Goal: Task Accomplishment & Management: Complete application form

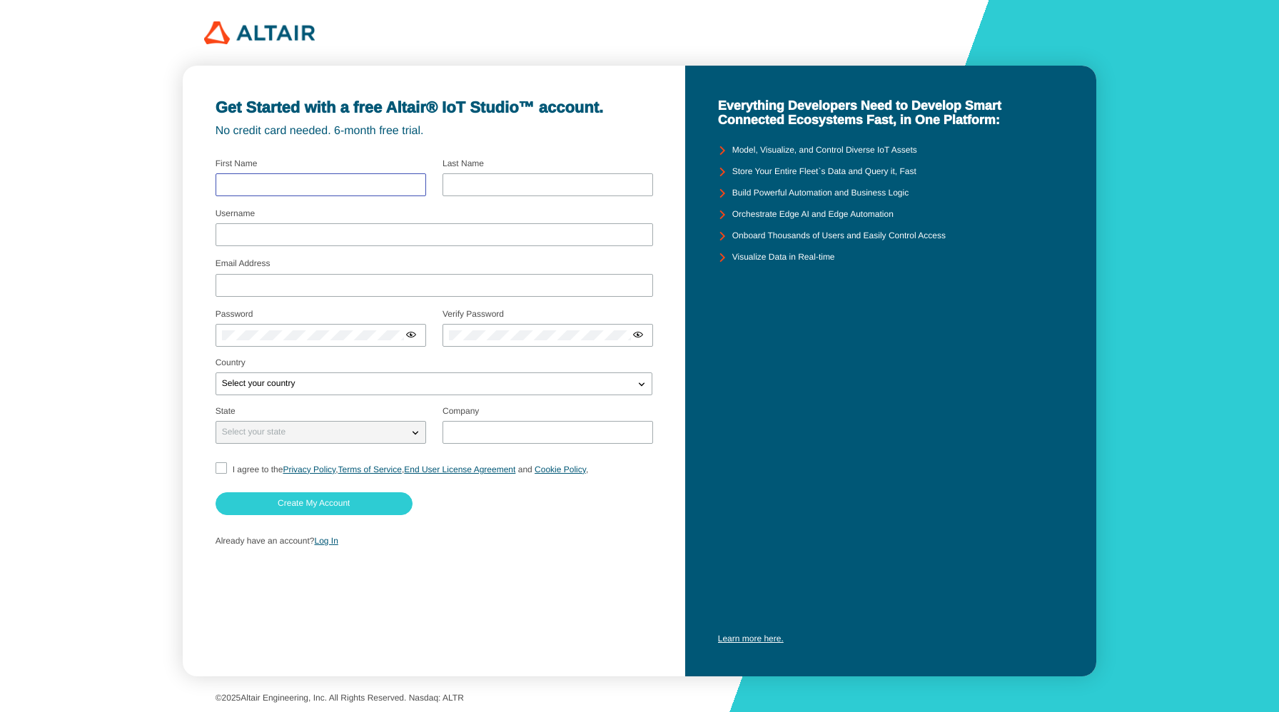
click at [279, 183] on input "text" at bounding box center [321, 185] width 198 height 10
type input "WALKER"
click at [461, 183] on input "text" at bounding box center [548, 185] width 198 height 10
click at [460, 183] on input "text" at bounding box center [548, 185] width 198 height 10
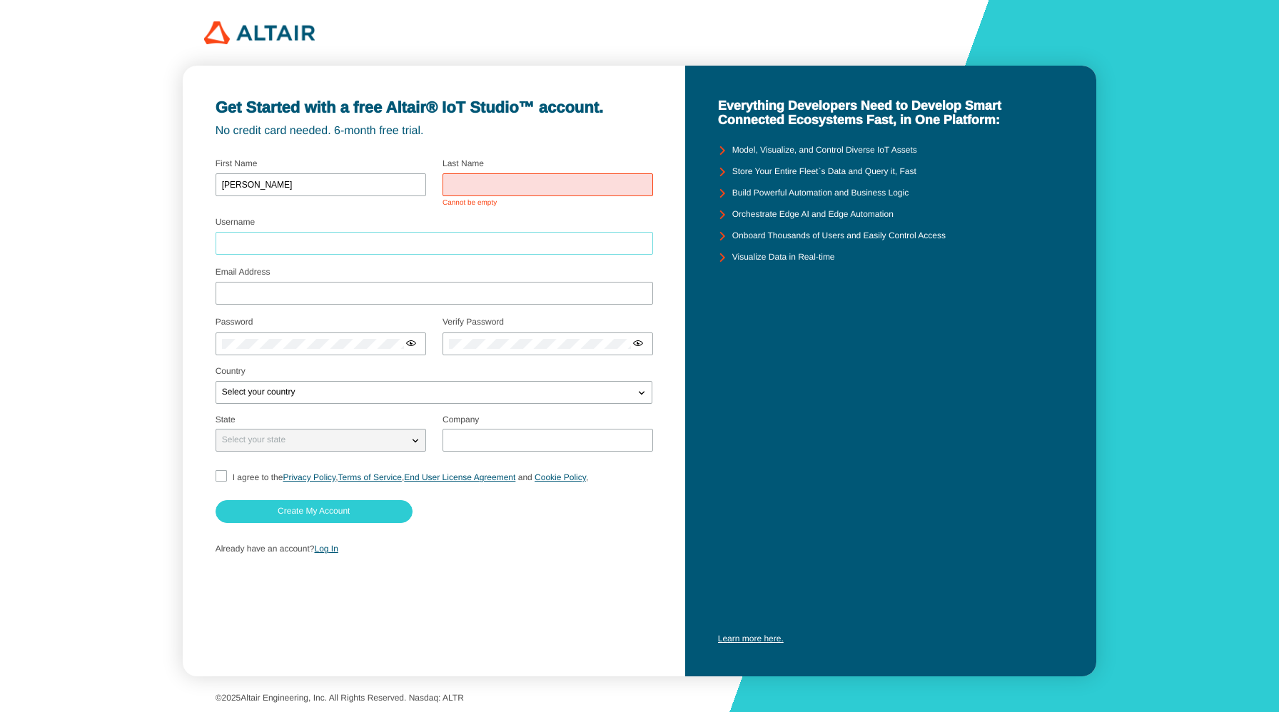
click at [321, 238] on input "Username" at bounding box center [434, 243] width 425 height 10
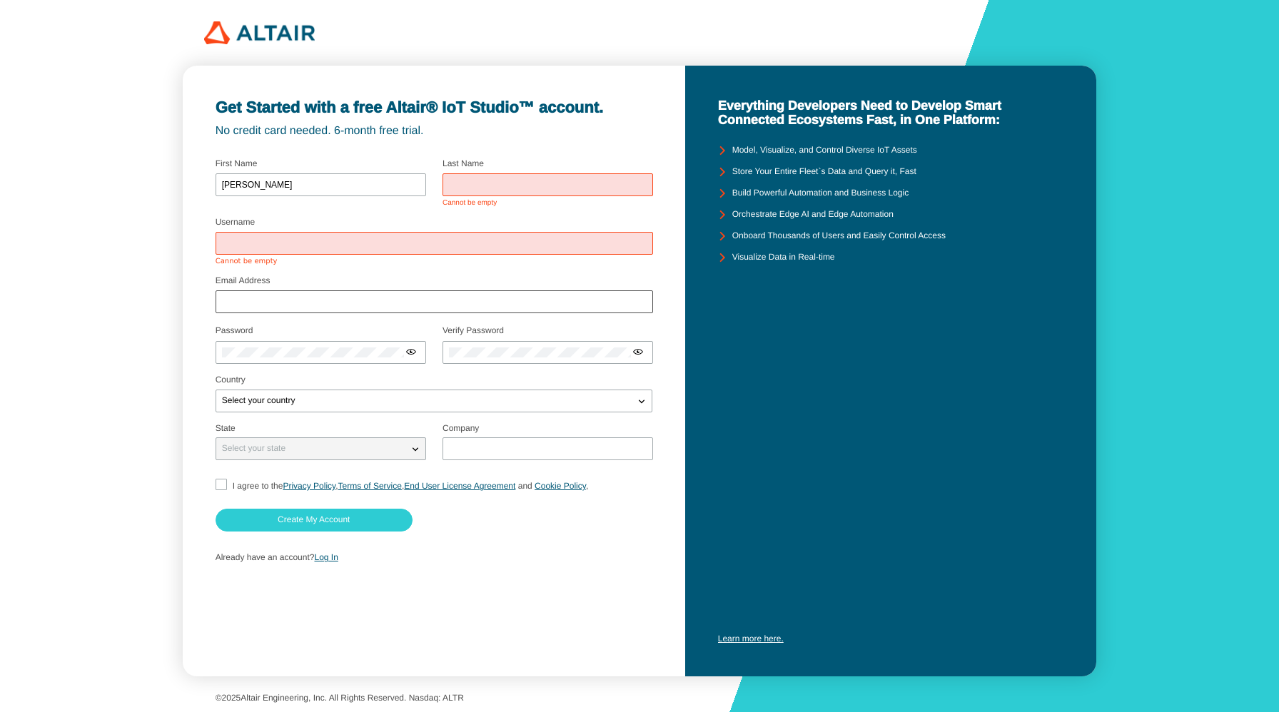
click at [303, 288] on div "Email Address" at bounding box center [435, 297] width 438 height 39
click at [289, 308] on div at bounding box center [435, 301] width 438 height 23
click at [466, 183] on input "text" at bounding box center [548, 185] width 198 height 10
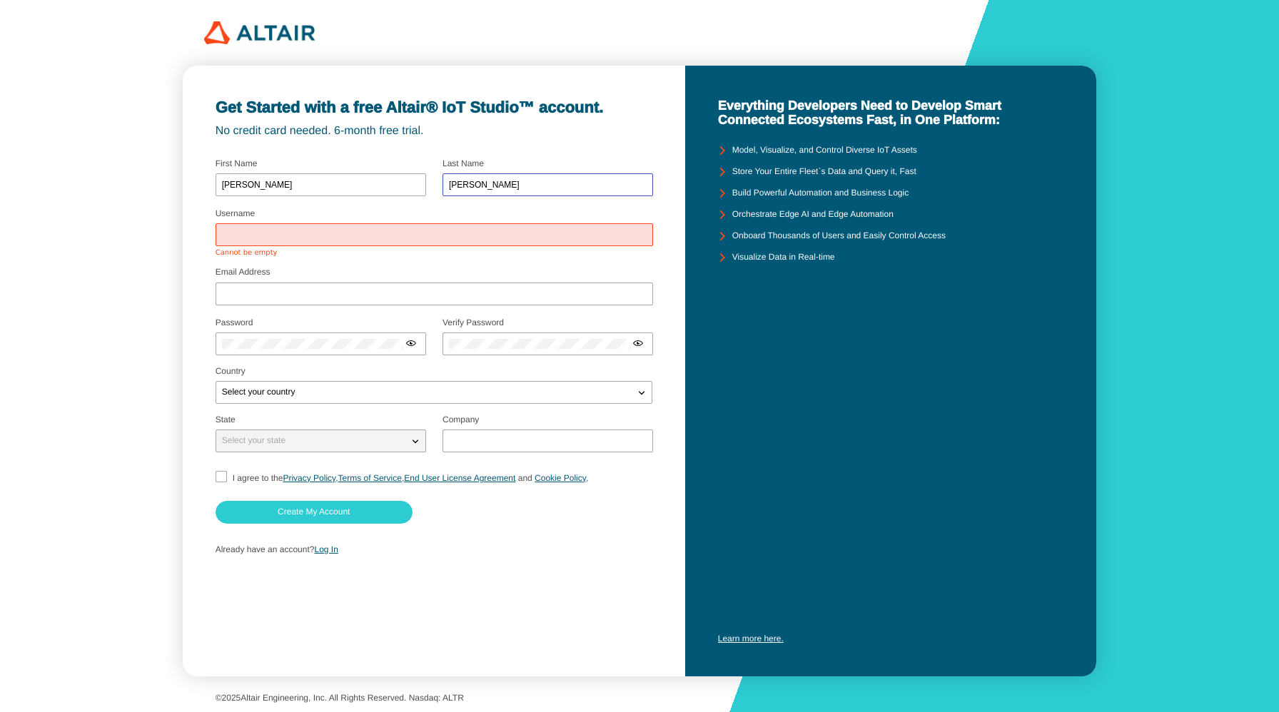
type input "Sterlin"
click at [364, 232] on input "Username" at bounding box center [434, 235] width 425 height 10
type input "wsterlin"
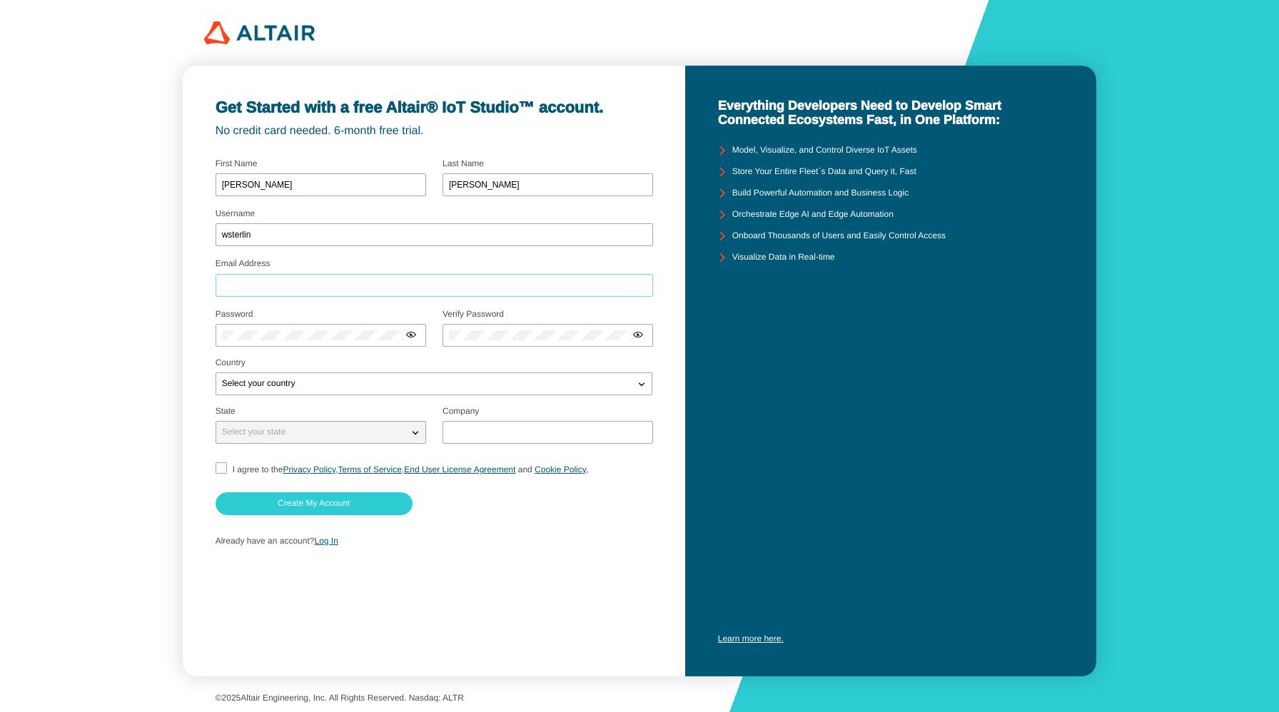
click at [303, 292] on div at bounding box center [435, 285] width 438 height 23
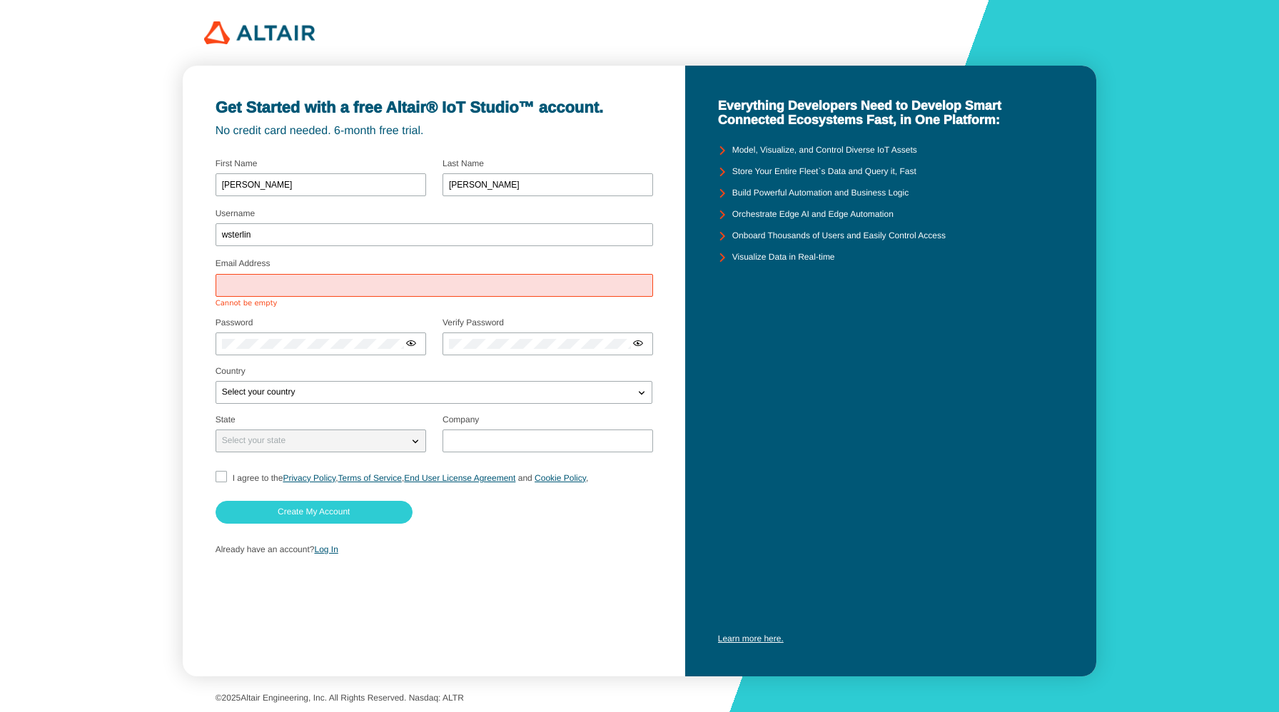
click at [300, 296] on div at bounding box center [435, 285] width 438 height 23
click at [250, 288] on input "Email Address" at bounding box center [434, 285] width 425 height 10
type input "wsterlin@quantumtc.com"
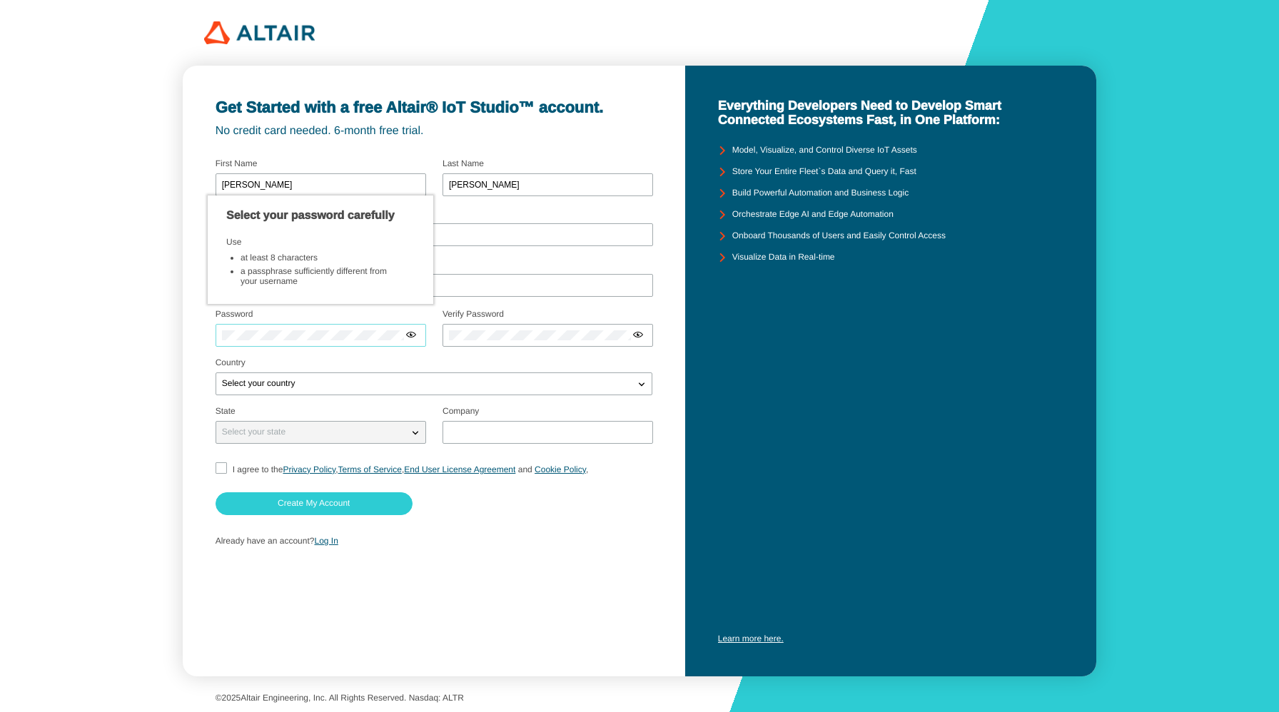
click at [247, 342] on div at bounding box center [321, 335] width 211 height 23
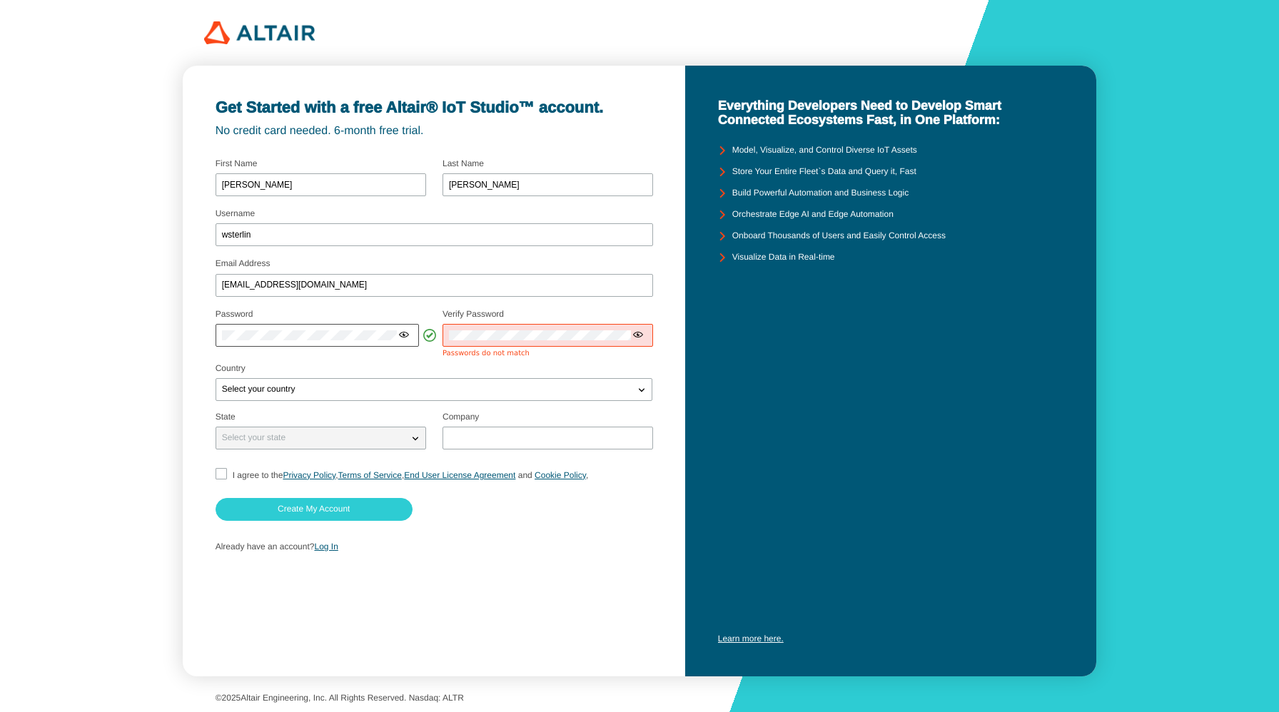
click at [405, 335] on iron-icon at bounding box center [403, 334] width 11 height 11
click at [470, 340] on div at bounding box center [547, 335] width 211 height 23
click at [632, 336] on iron-icon at bounding box center [630, 334] width 11 height 11
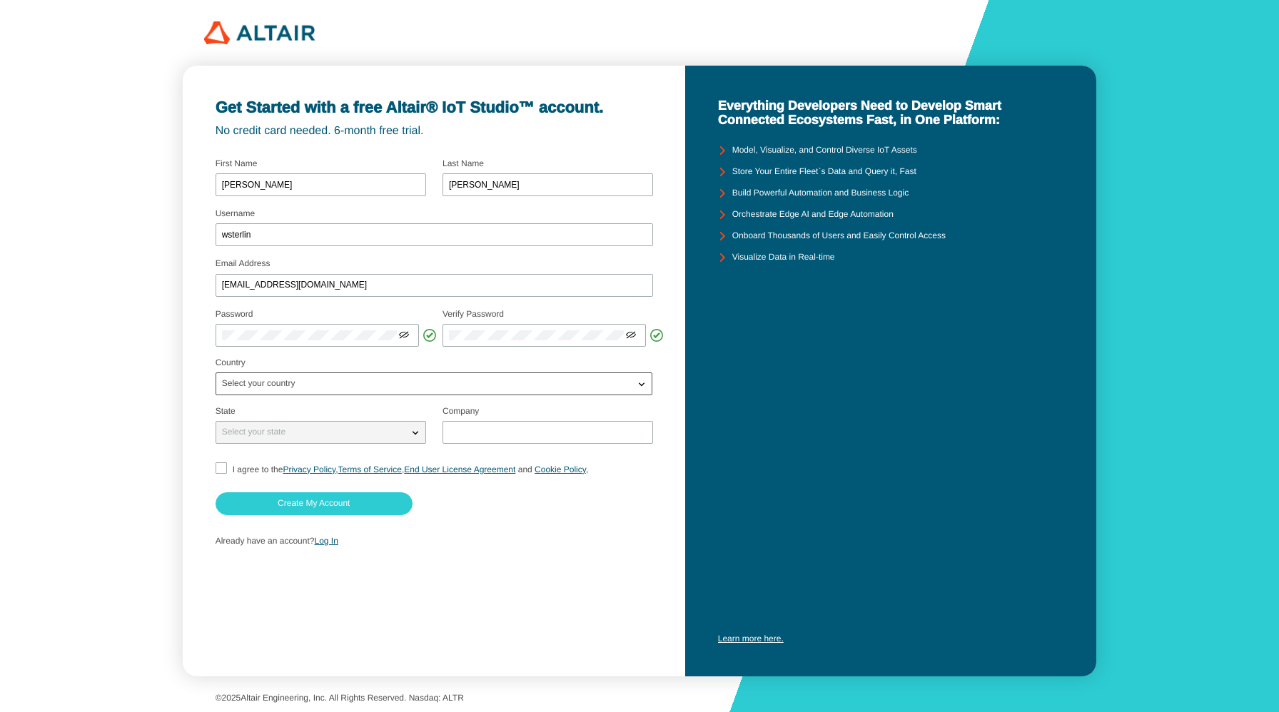
click at [410, 387] on div "Select your country" at bounding box center [425, 384] width 419 height 14
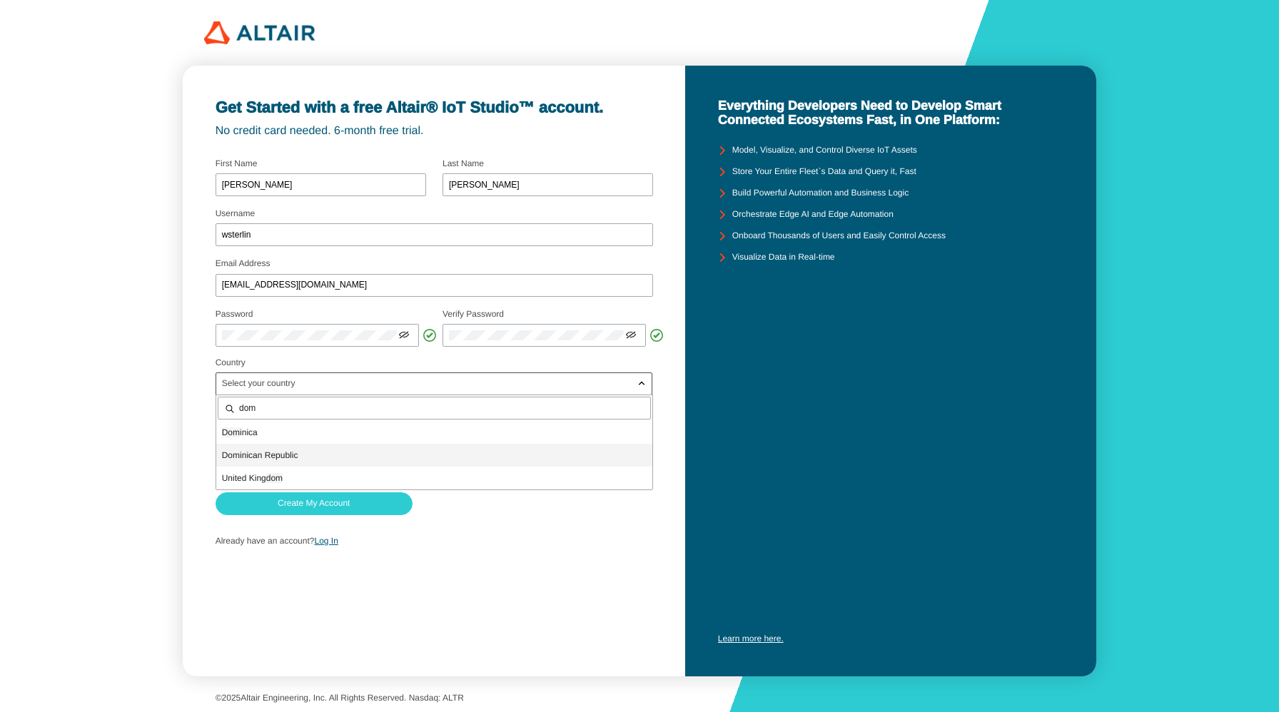
type input "dom"
click at [295, 455] on span "Dom inican Republic" at bounding box center [260, 455] width 76 height 10
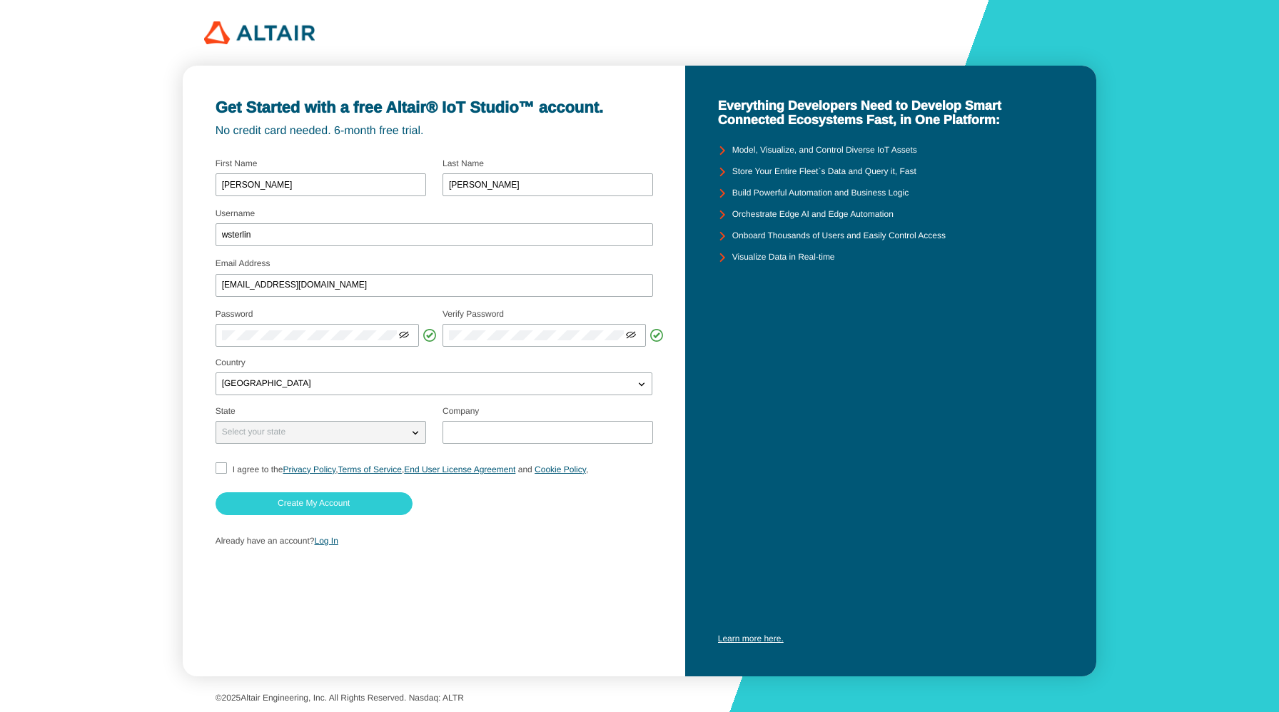
click at [285, 432] on p "Select your state" at bounding box center [253, 432] width 75 height 10
click at [477, 432] on input "text" at bounding box center [548, 432] width 198 height 10
type input "Quantum TC"
click at [220, 468] on input "I agree to the Privacy Policy , Terms of Service , End User License Agreement a…" at bounding box center [220, 469] width 9 height 15
checkbox input "true"
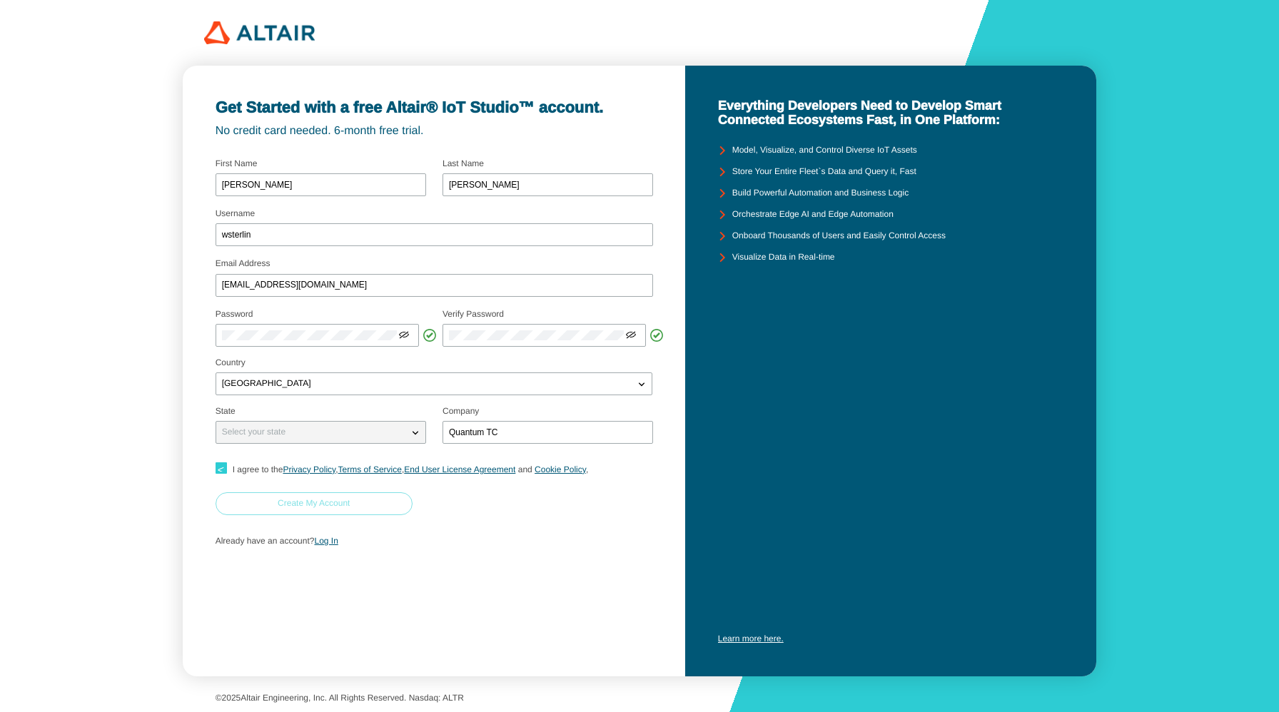
click at [0, 0] on slot "Create My Account" at bounding box center [0, 0] width 0 height 0
